Goal: Task Accomplishment & Management: Use online tool/utility

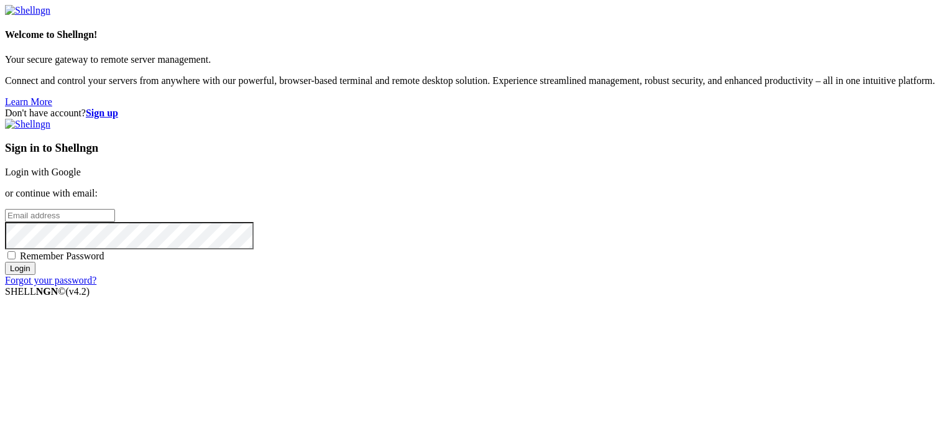
drag, startPoint x: 0, startPoint y: 0, endPoint x: 607, endPoint y: 152, distance: 625.4
click at [81, 167] on link "Login with Google" at bounding box center [43, 172] width 76 height 11
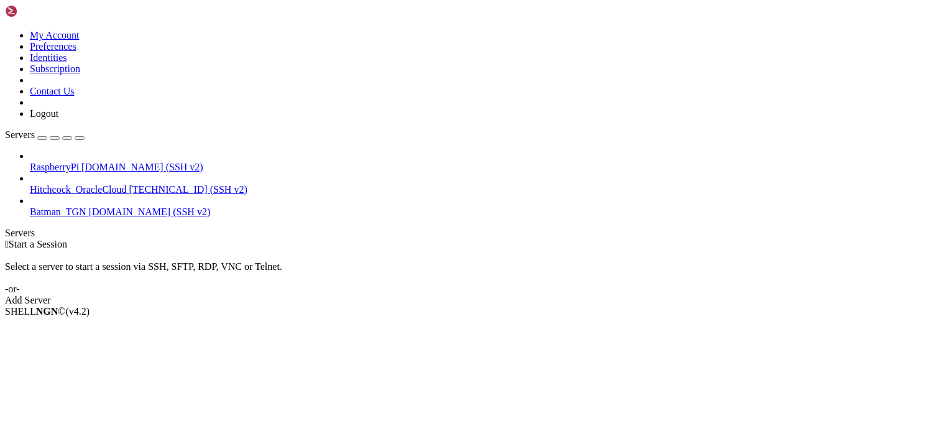
click at [79, 162] on span "RaspberryPi" at bounding box center [54, 167] width 49 height 11
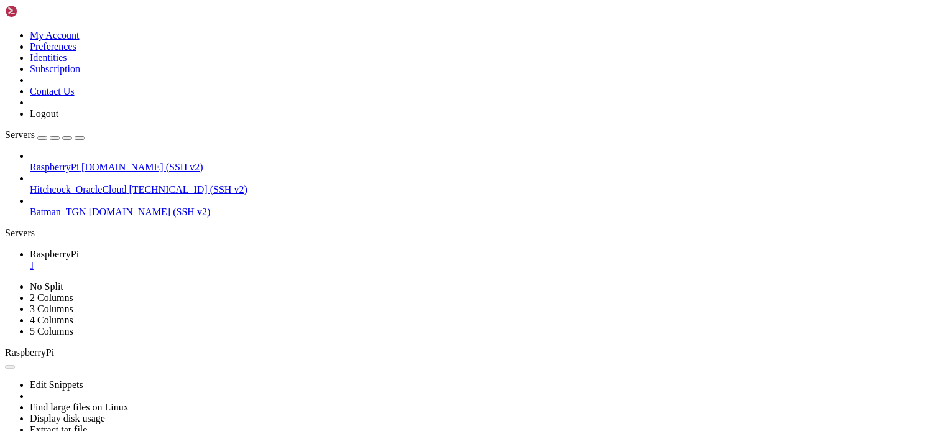
click at [236, 260] on div "" at bounding box center [482, 265] width 905 height 11
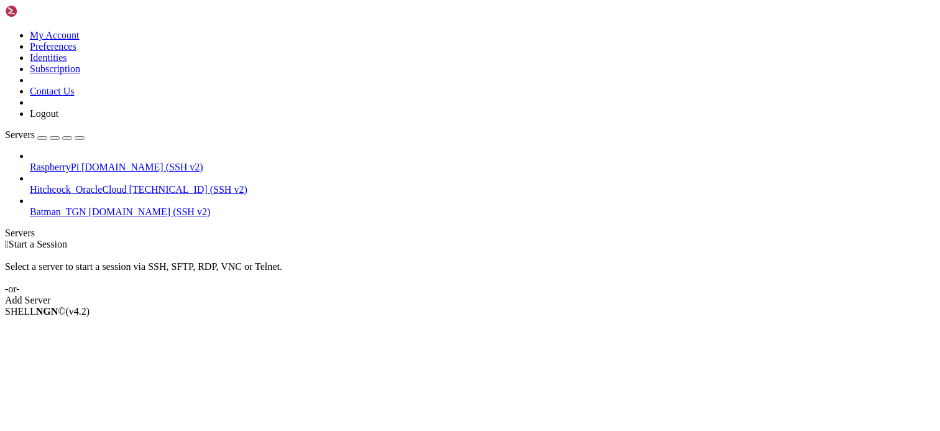
click at [702, 239] on div " Start a Session Select a server to start a session via SSH, SFTP, RDP, VNC or…" at bounding box center [470, 272] width 930 height 67
click at [362, 239] on div " Start a Session Select a server to start a session via SSH, SFTP, RDP, VNC or…" at bounding box center [470, 272] width 930 height 67
click at [80, 218] on div "RaspberryPi [DOMAIN_NAME] (SSH v2) Hitchcock_OracleCloud [TECHNICAL_ID] (SSH v2…" at bounding box center [470, 183] width 930 height 67
click at [781, 317] on div "SHELL NGN © (v 4.2 )" at bounding box center [470, 311] width 930 height 11
click at [927, 250] on div "Select a server to start a session via SSH, SFTP, RDP, VNC or Telnet. -or-" at bounding box center [470, 272] width 930 height 45
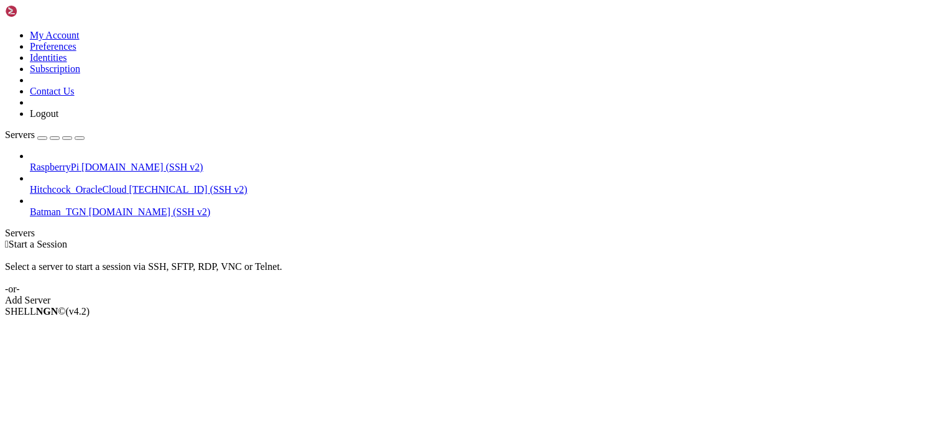
click at [344, 317] on div "SHELL NGN © (v 4.2 )" at bounding box center [470, 311] width 930 height 11
click at [927, 269] on div " Start a Session Select a server to start a session via SSH, SFTP, RDP, VNC or…" at bounding box center [470, 272] width 930 height 67
click at [439, 239] on div " Start a Session Select a server to start a session via SSH, SFTP, RDP, VNC or…" at bounding box center [470, 272] width 930 height 67
click at [460, 299] on div " Start a Session Select a server to start a session via SSH, SFTP, RDP, VNC or…" at bounding box center [470, 272] width 930 height 67
click at [918, 239] on div " Start a Session" at bounding box center [470, 244] width 930 height 11
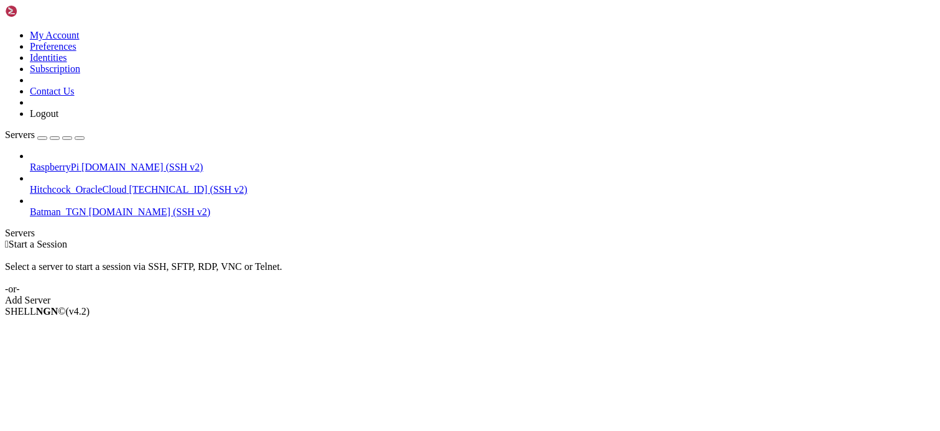
click at [79, 162] on span "RaspberryPi" at bounding box center [54, 167] width 49 height 11
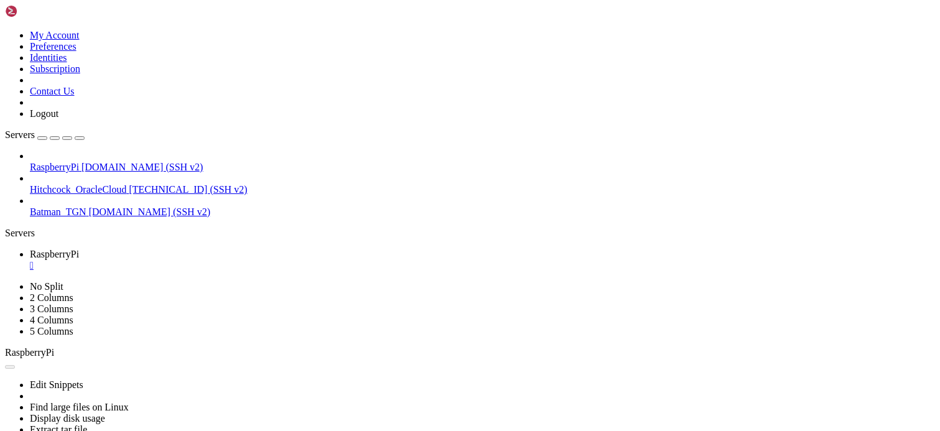
scroll to position [0, 0]
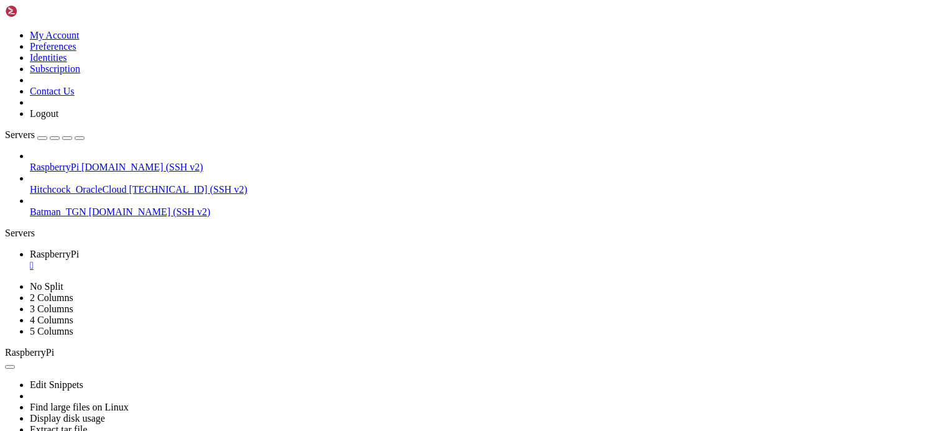
click at [236, 260] on div "" at bounding box center [482, 265] width 905 height 11
